Goal: Information Seeking & Learning: Learn about a topic

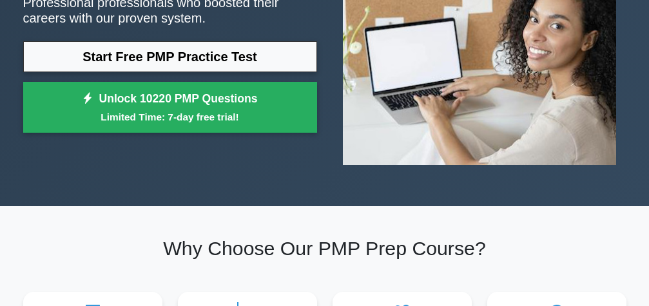
scroll to position [197, 0]
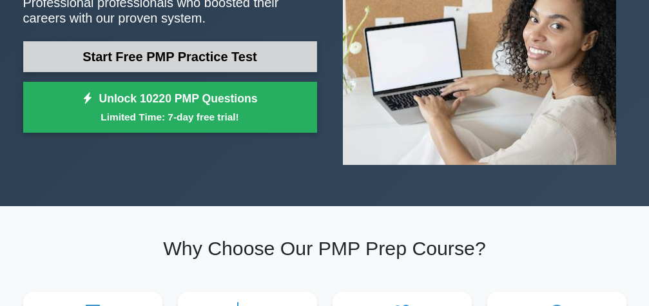
click at [270, 51] on link "Start Free PMP Practice Test" at bounding box center [170, 56] width 294 height 31
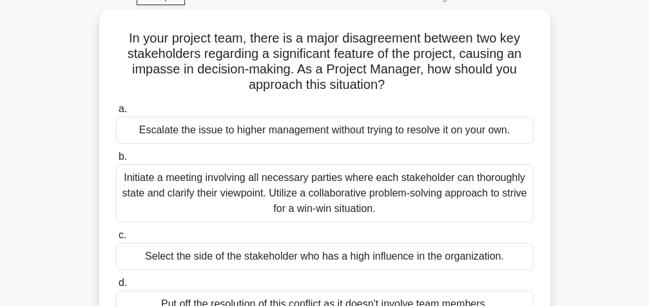
scroll to position [99, 0]
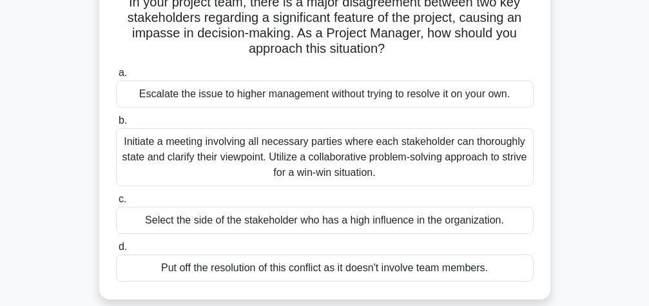
click at [497, 160] on div "Initiate a meeting involving all necessary parties where each stakeholder can t…" at bounding box center [325, 157] width 418 height 58
click at [116, 125] on input "b. Initiate a meeting involving all necessary parties where each stakeholder ca…" at bounding box center [116, 121] width 0 height 8
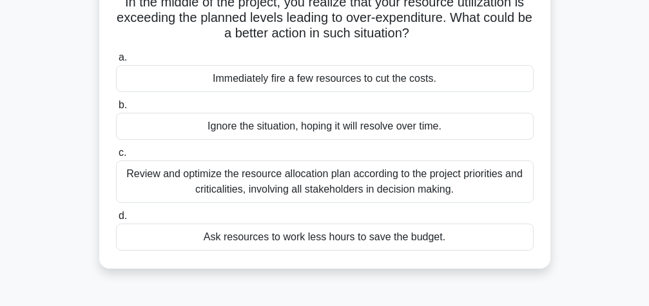
click at [463, 185] on div "Review and optimize the resource allocation plan according to the project prior…" at bounding box center [325, 181] width 418 height 43
click at [116, 157] on input "c. Review and optimize the resource allocation plan according to the project pr…" at bounding box center [116, 153] width 0 height 8
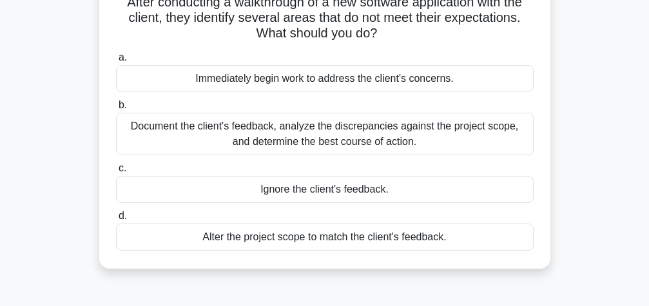
click at [354, 241] on div "Alter the project scope to match the client's feedback." at bounding box center [325, 237] width 418 height 27
click at [116, 220] on input "d. Alter the project scope to match the client's feedback." at bounding box center [116, 216] width 0 height 8
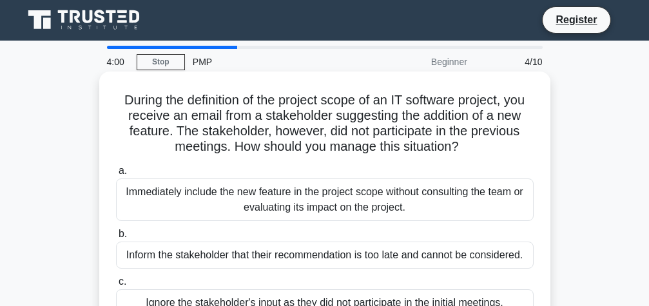
scroll to position [0, 0]
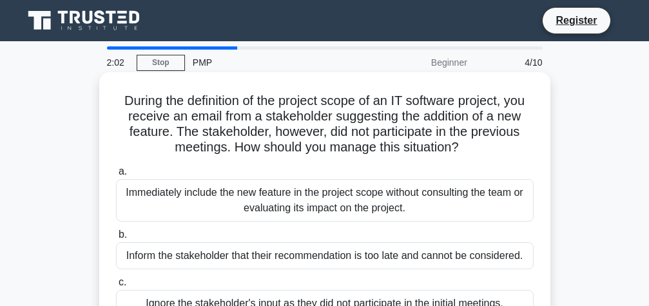
click at [484, 209] on div "Immediately include the new feature in the project scope without consulting the…" at bounding box center [325, 200] width 418 height 43
click at [116, 176] on input "a. Immediately include the new feature in the project scope without consulting …" at bounding box center [116, 172] width 0 height 8
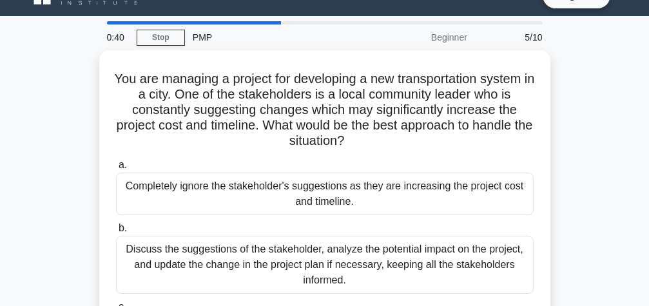
scroll to position [66, 0]
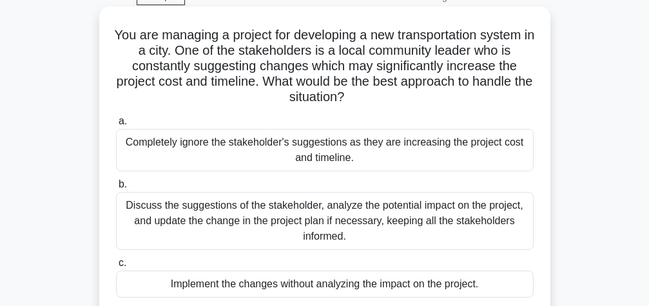
click at [368, 229] on div "Discuss the suggestions of the stakeholder, analyze the potential impact on the…" at bounding box center [325, 221] width 418 height 58
click at [116, 189] on input "b. Discuss the suggestions of the stakeholder, analyze the potential impact on …" at bounding box center [116, 184] width 0 height 8
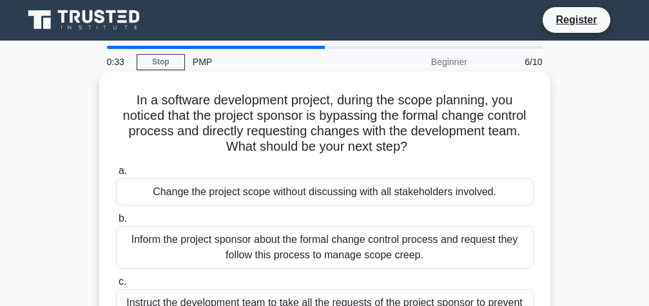
scroll to position [0, 0]
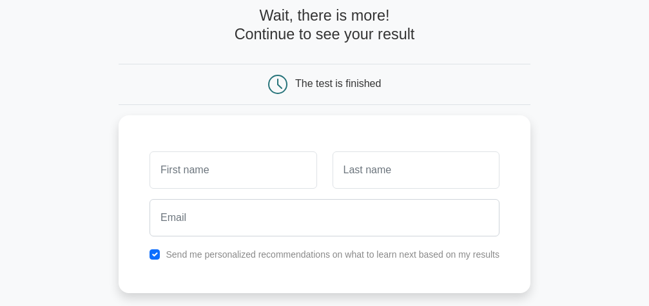
scroll to position [66, 0]
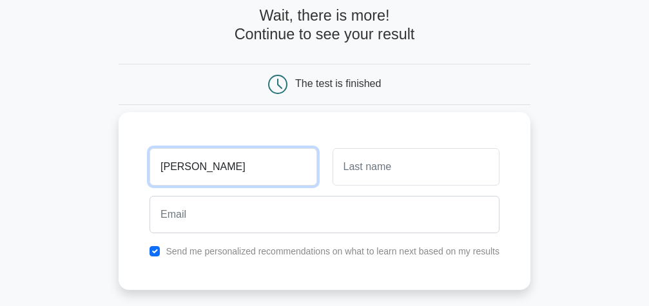
type input "[PERSON_NAME]"
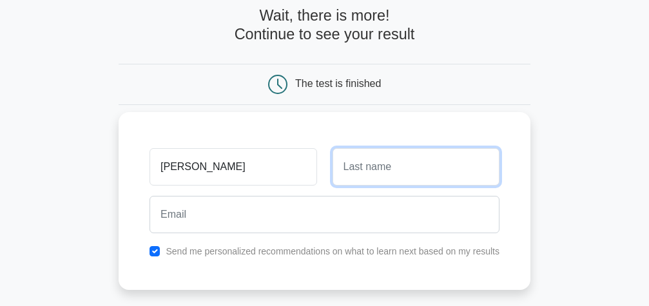
click at [351, 163] on input "text" at bounding box center [416, 166] width 167 height 37
type input "[PERSON_NAME]"
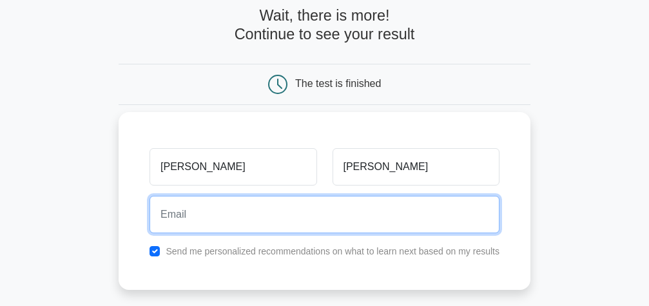
click at [243, 201] on input "email" at bounding box center [325, 214] width 350 height 37
type input "[EMAIL_ADDRESS]"
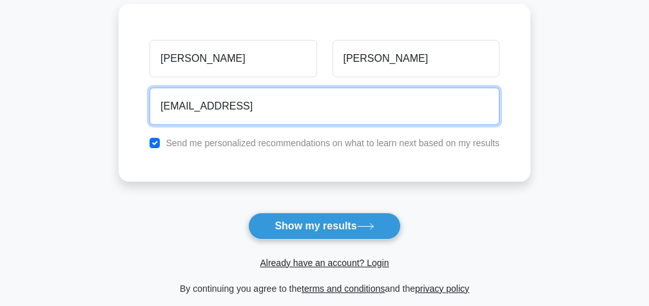
scroll to position [197, 0]
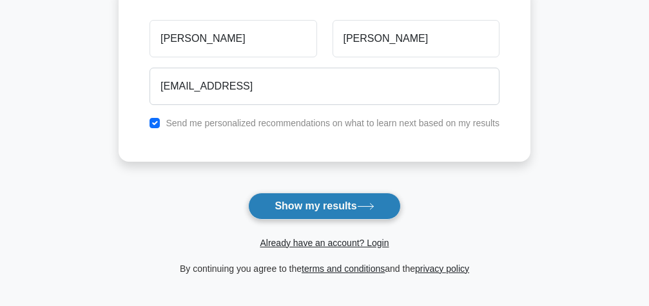
click at [348, 200] on button "Show my results" at bounding box center [324, 206] width 152 height 27
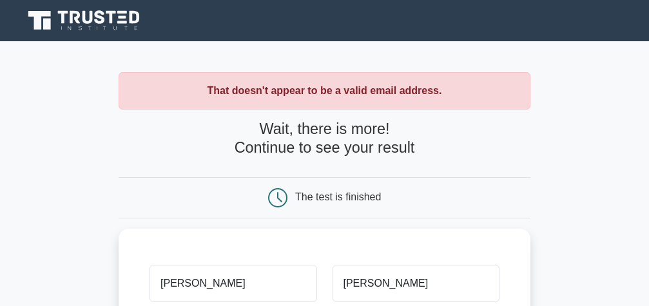
click at [373, 151] on h4 "Wait, there is more! Continue to see your result" at bounding box center [325, 138] width 412 height 36
click at [355, 197] on div "The test is finished" at bounding box center [338, 196] width 86 height 11
click at [349, 133] on h4 "Wait, there is more! Continue to see your result" at bounding box center [325, 138] width 412 height 36
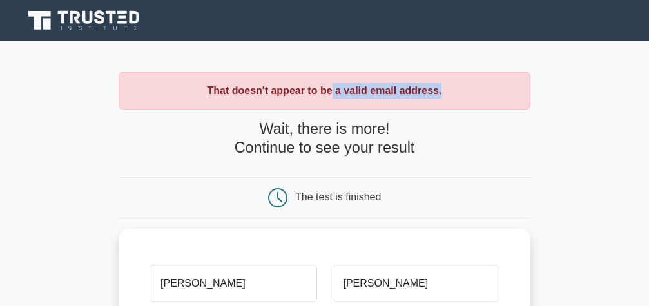
drag, startPoint x: 333, startPoint y: 93, endPoint x: 595, endPoint y: 123, distance: 263.4
click at [595, 123] on main "That doesn't appear to be a valid email address. Wait, there is more! Continue …" at bounding box center [324, 308] width 649 height 535
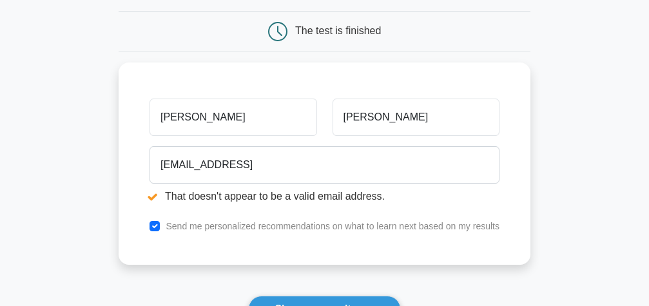
scroll to position [197, 0]
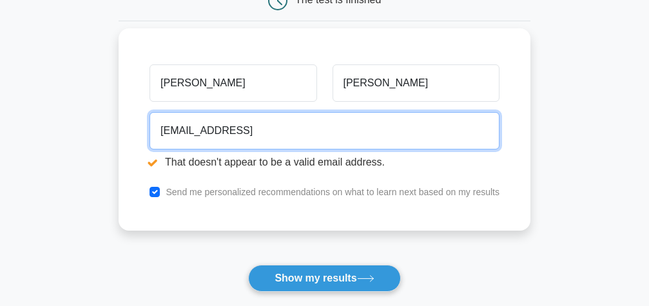
click at [261, 132] on input "adjeleymavis1@gmail" at bounding box center [325, 130] width 350 height 37
click at [265, 144] on input "adjeleymavis1@gmail" at bounding box center [325, 130] width 350 height 37
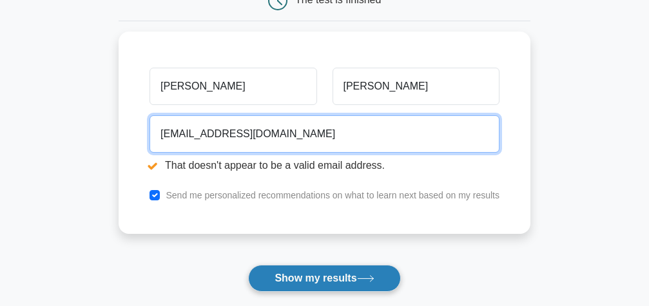
type input "adjeleymavis1@gmail.com"
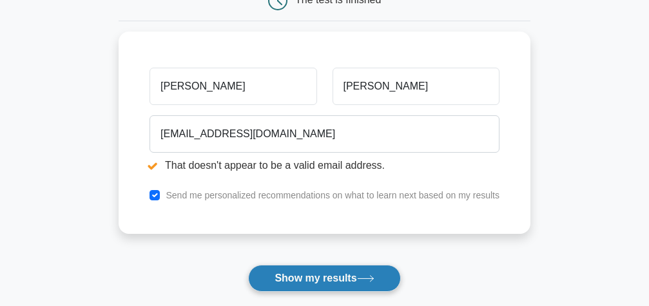
click at [335, 276] on button "Show my results" at bounding box center [324, 278] width 152 height 27
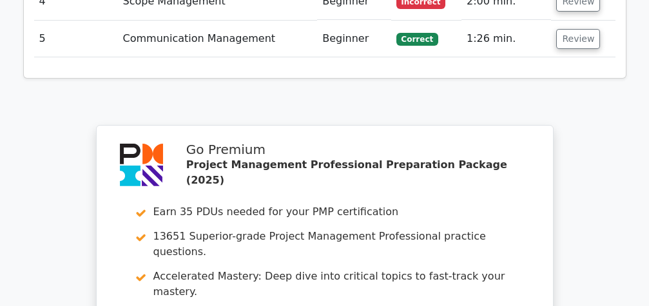
scroll to position [1884, 0]
